Goal: Navigation & Orientation: Find specific page/section

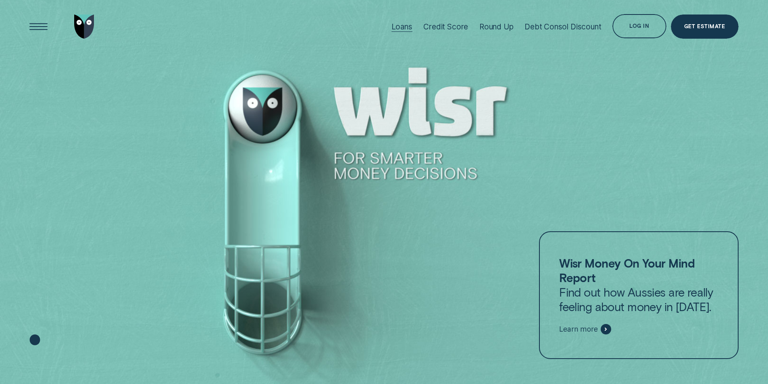
click at [406, 25] on div "Loans" at bounding box center [401, 26] width 21 height 9
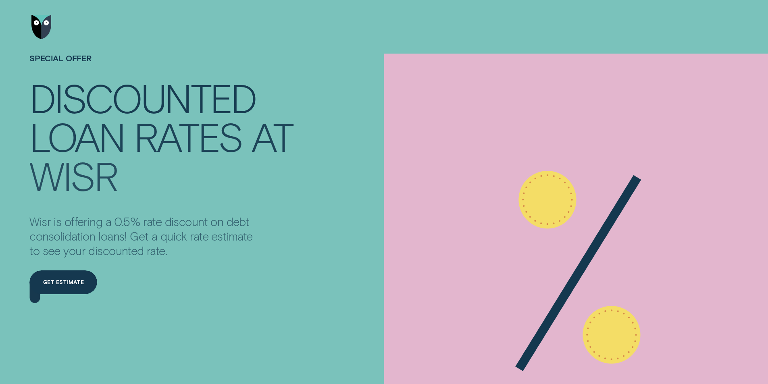
drag, startPoint x: 0, startPoint y: 0, endPoint x: 415, endPoint y: 133, distance: 436.3
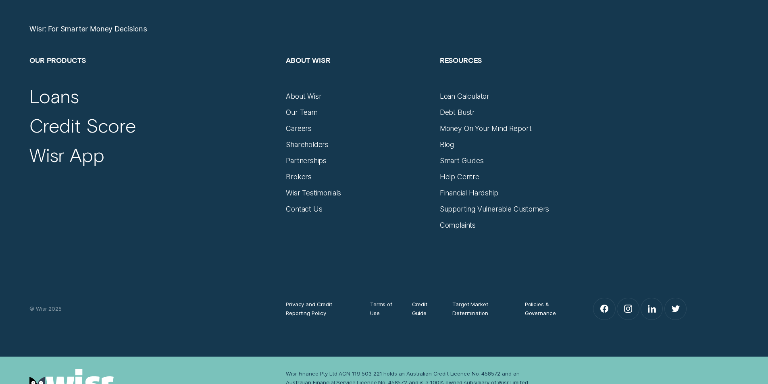
scroll to position [3465, 0]
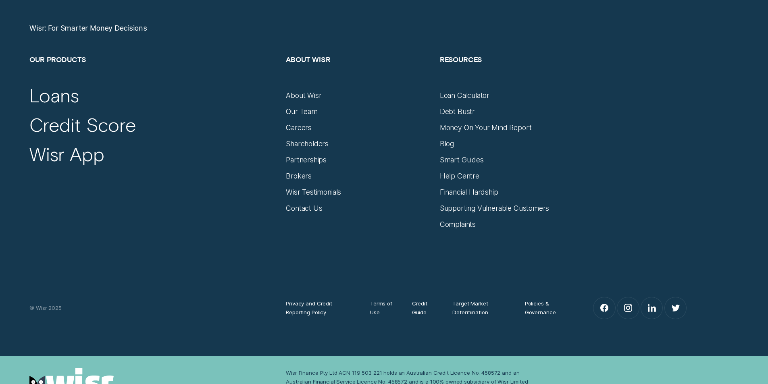
click at [342, 260] on div "Privacy and Credit Reporting Policy Terms of Use Credit Guide Target Market Det…" at bounding box center [384, 274] width 718 height 91
